Goal: Check status: Check status

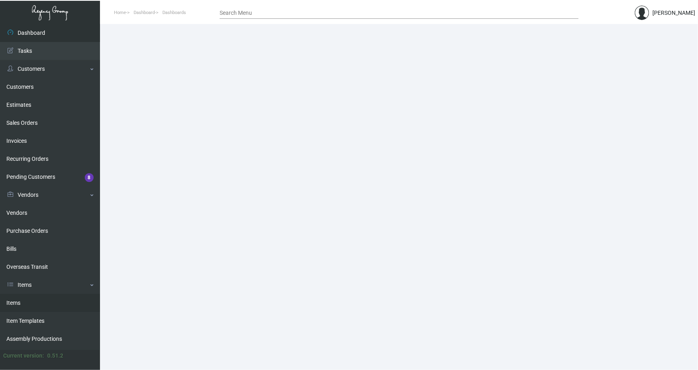
click at [28, 303] on link "Items" at bounding box center [50, 303] width 100 height 18
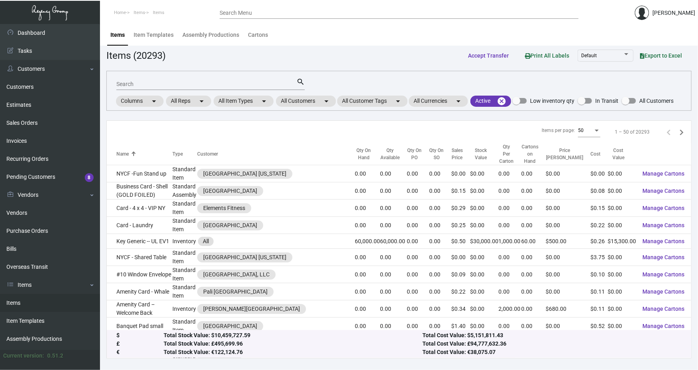
click at [131, 82] on input "Search" at bounding box center [206, 84] width 180 height 6
paste input "Sofitel"
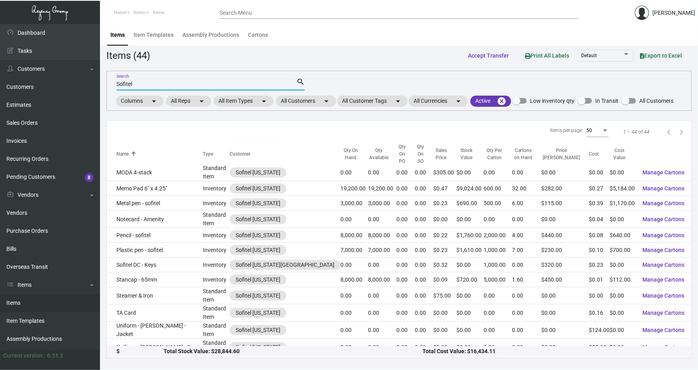
scroll to position [472, 0]
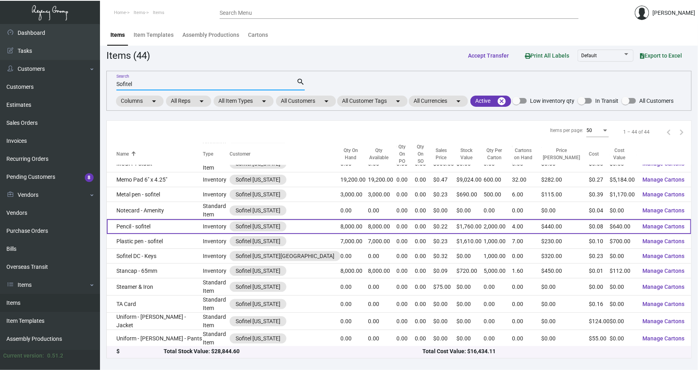
type input "Sofitel"
click at [144, 219] on td "Pencil - sofitel" at bounding box center [155, 226] width 96 height 15
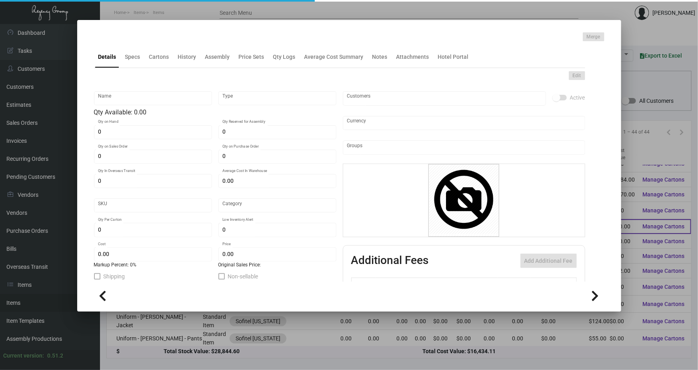
type input "Pencil - sofitel"
type input "Inventory"
type input "8,000"
type input "$ 0.00"
type input "Overseas"
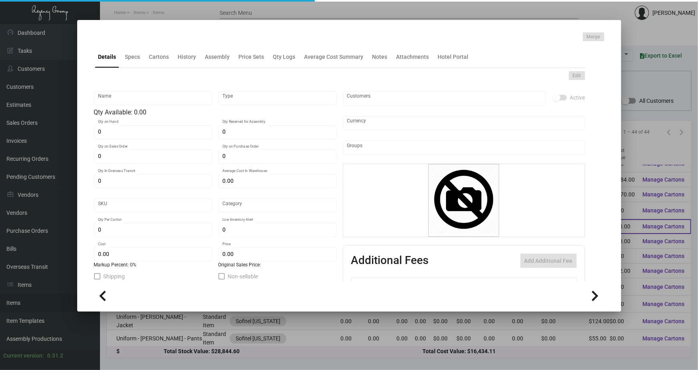
type input "2,000"
type input "$ 0.08"
type input "$ 0.22"
checkbox input "true"
type input "United States Dollar $"
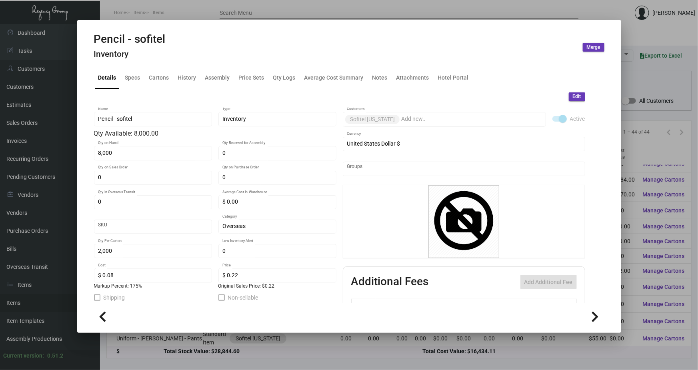
click at [418, 10] on div at bounding box center [349, 185] width 698 height 370
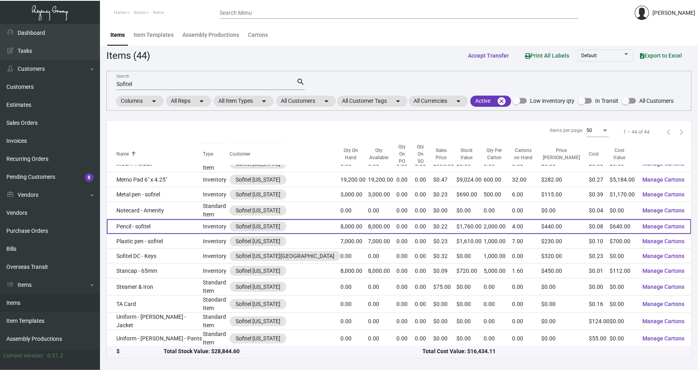
click at [153, 219] on td "Pencil - sofitel" at bounding box center [155, 226] width 96 height 15
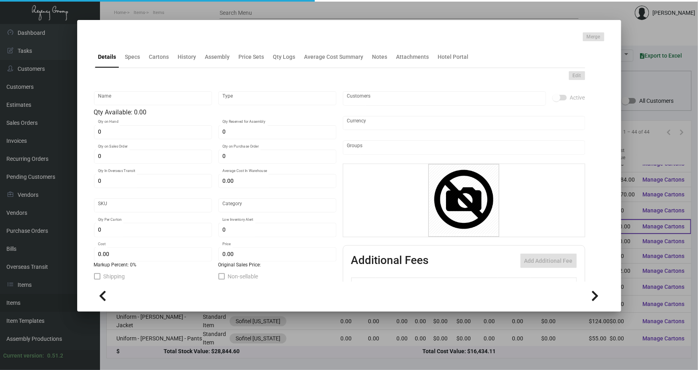
type input "Pencil - sofitel"
type input "Inventory"
type input "8,000"
type input "$ 0.00"
type input "Overseas"
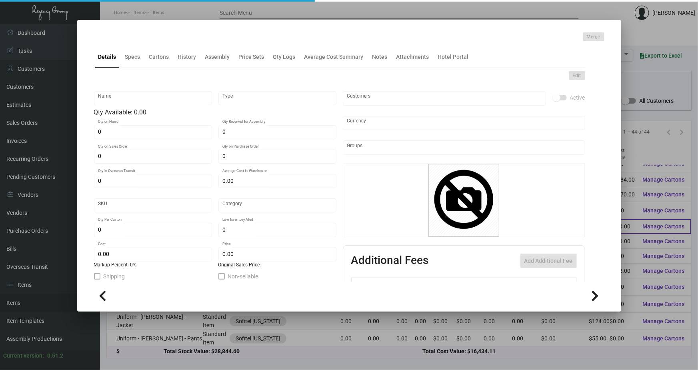
type input "2,000"
type input "$ 0.08"
type input "$ 0.22"
checkbox input "true"
type input "United States Dollar $"
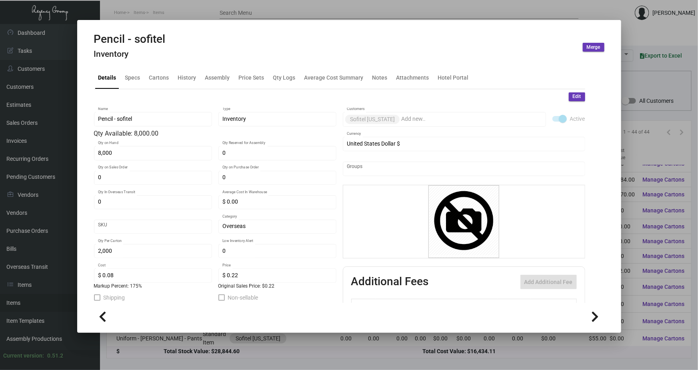
click at [383, 17] on div at bounding box center [349, 185] width 698 height 370
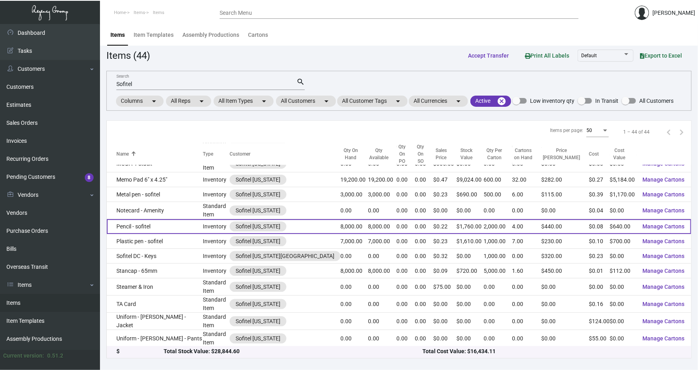
click at [129, 219] on td "Pencil - sofitel" at bounding box center [155, 226] width 96 height 15
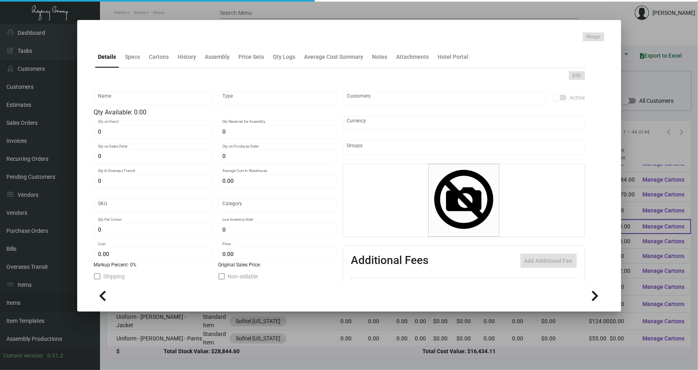
type input "Pencil - sofitel"
type input "Inventory"
type input "8,000"
type input "$ 0.00"
type input "Overseas"
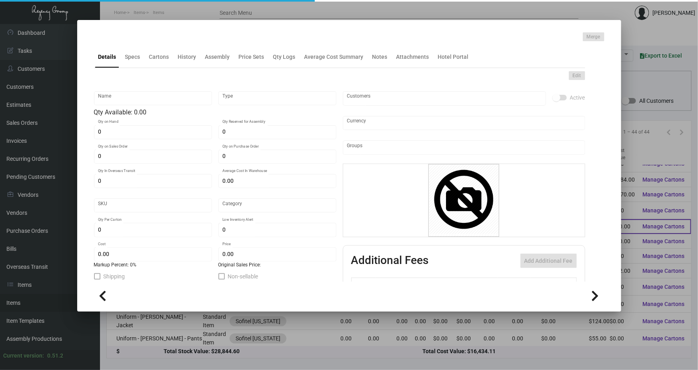
type input "2,000"
type input "$ 0.08"
type input "$ 0.22"
checkbox input "true"
type input "United States Dollar $"
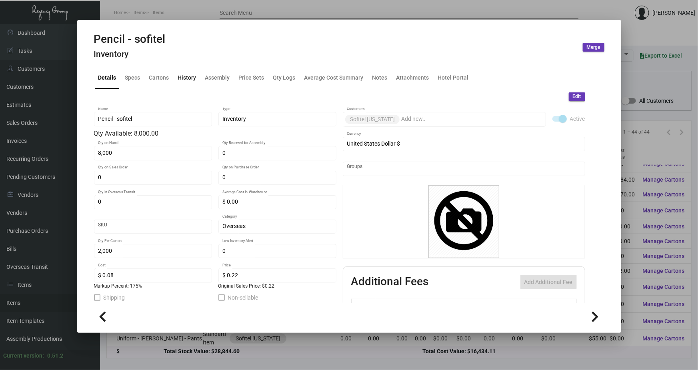
click at [180, 78] on div "History" at bounding box center [187, 78] width 18 height 8
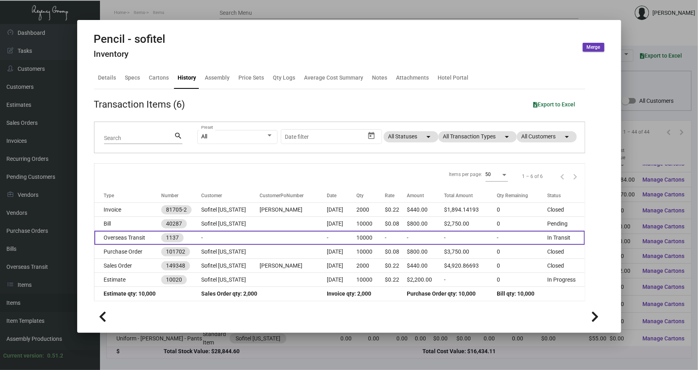
scroll to position [2, 0]
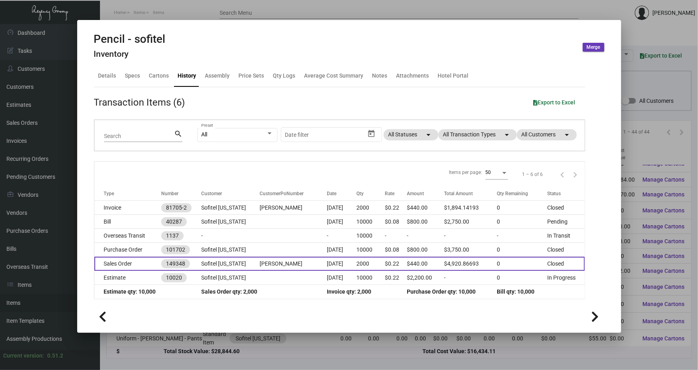
click at [118, 262] on td "Sales Order" at bounding box center [127, 264] width 67 height 14
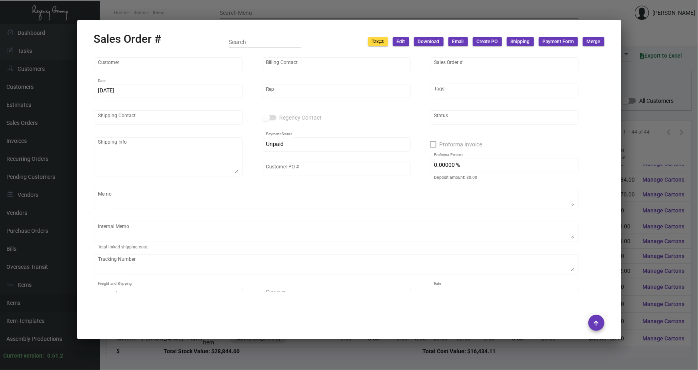
type input "Sofitel [US_STATE]"
type input "Amit ** [PERSON_NAME] ** Rangi"
type input "149348"
type input "[DATE]"
type input "[PERSON_NAME]"
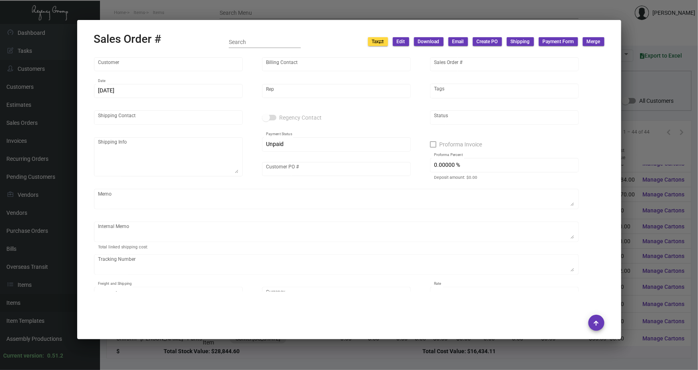
type input "Amit ** [PERSON_NAME] ** Rangi"
type textarea "Sofitel [US_STATE] - [PERSON_NAME] [STREET_ADDRESS][US_STATE]"
type input "[PERSON_NAME]"
checkbox input "true"
type input "50.00000 %"
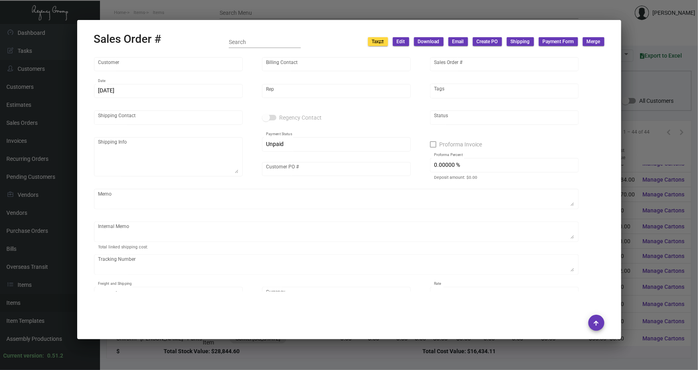
type textarea "10/16 ACH deposit received $2,411.58 2k Stancap Delivered by [PERSON_NAME] [DAT…"
type input "United States Dollar $"
type input "$ 89.74"
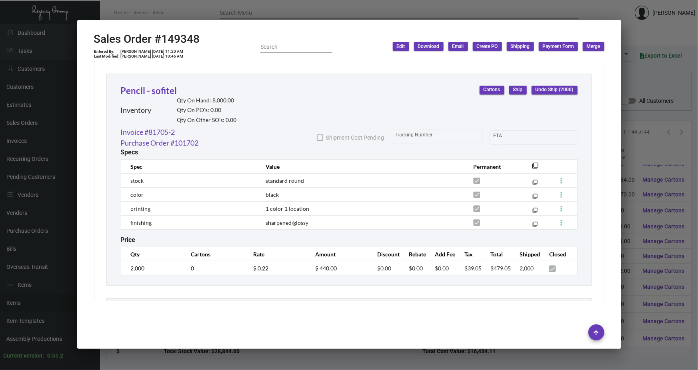
scroll to position [945, 0]
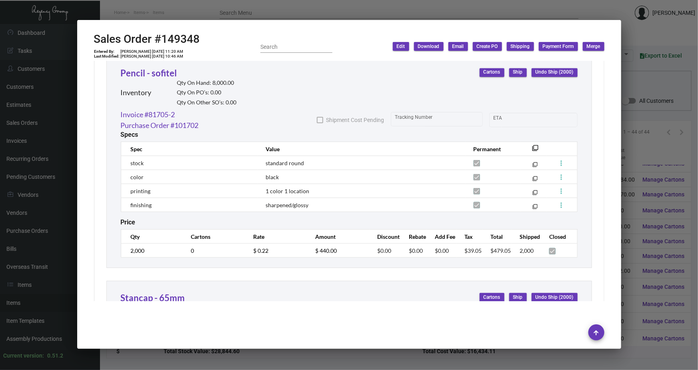
click at [274, 11] on div at bounding box center [349, 185] width 698 height 370
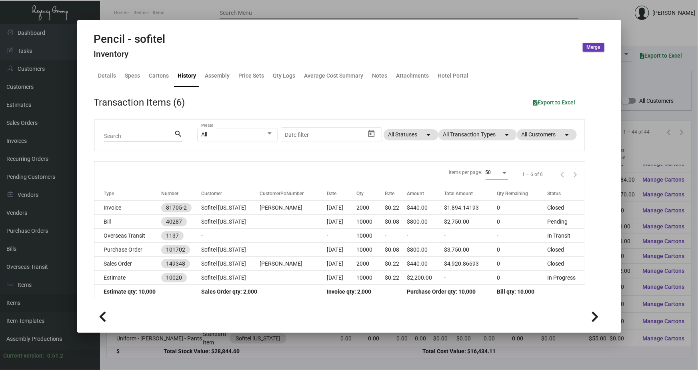
click at [274, 11] on div at bounding box center [349, 185] width 698 height 370
